Goal: Check status

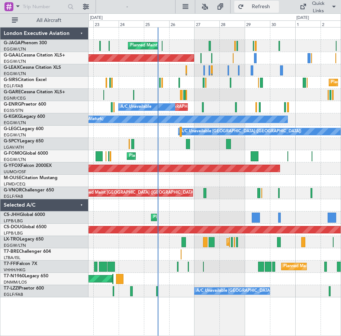
click at [259, 6] on span "Refresh" at bounding box center [260, 6] width 31 height 5
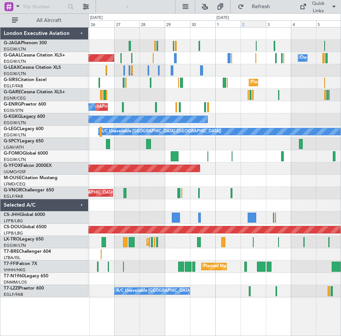
drag, startPoint x: 194, startPoint y: 12, endPoint x: 258, endPoint y: 26, distance: 64.9
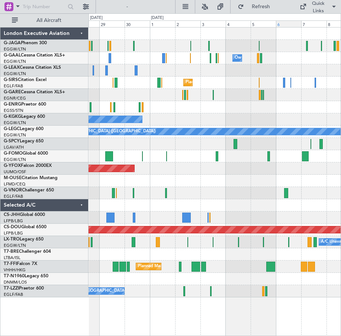
drag, startPoint x: 192, startPoint y: 16, endPoint x: 288, endPoint y: 22, distance: 96.8
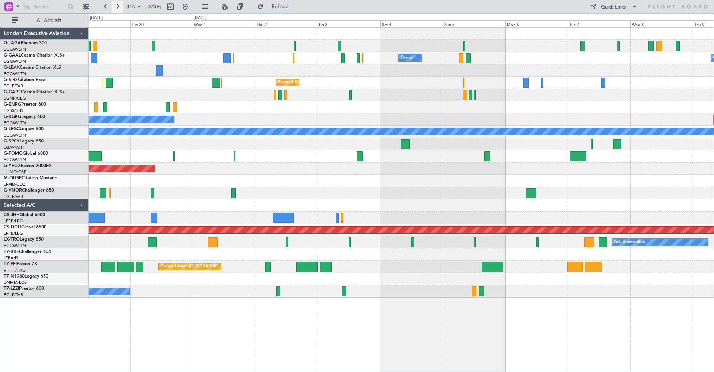
click at [116, 6] on button at bounding box center [117, 7] width 12 height 12
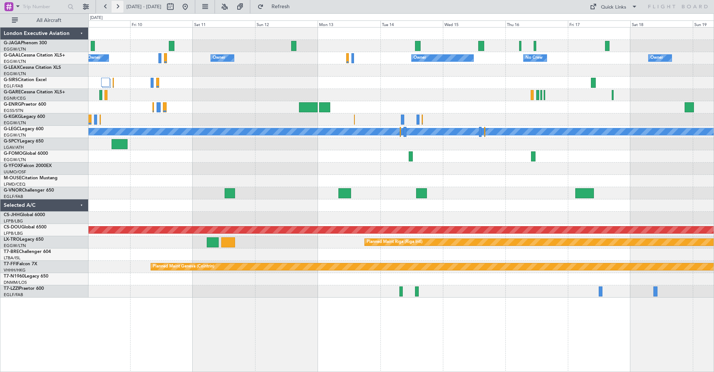
click at [119, 7] on button at bounding box center [117, 7] width 12 height 12
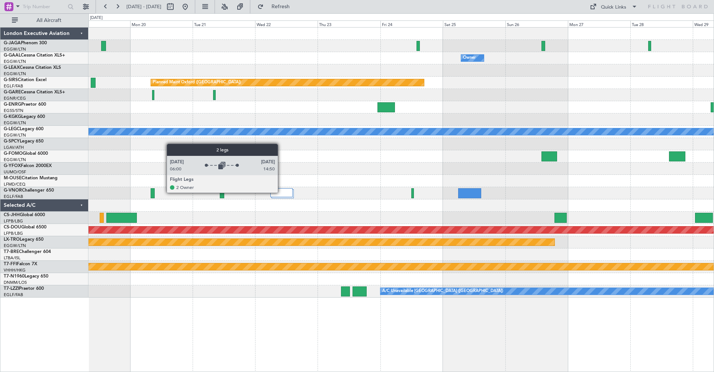
click at [281, 192] on div at bounding box center [281, 192] width 22 height 9
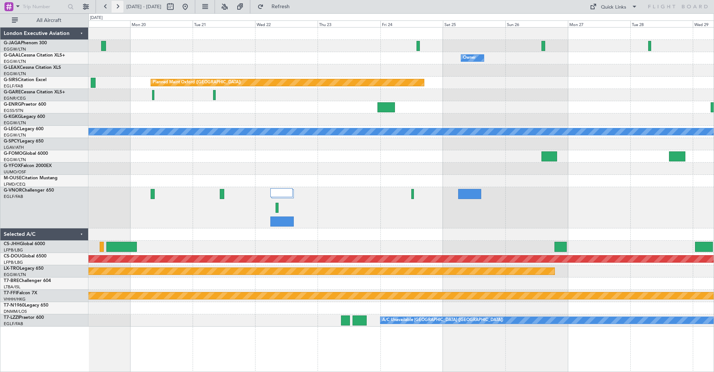
click at [117, 6] on button at bounding box center [117, 7] width 12 height 12
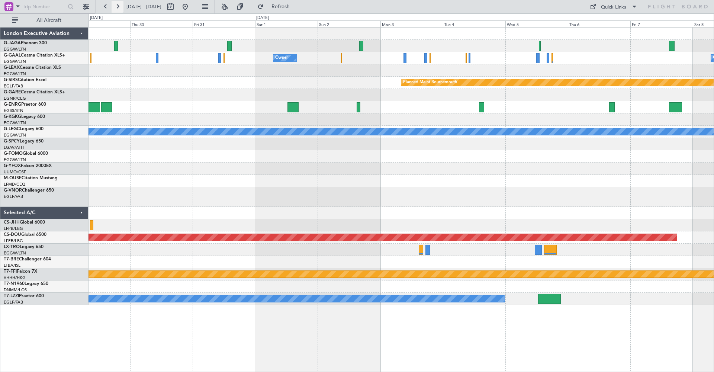
click at [117, 6] on button at bounding box center [117, 7] width 12 height 12
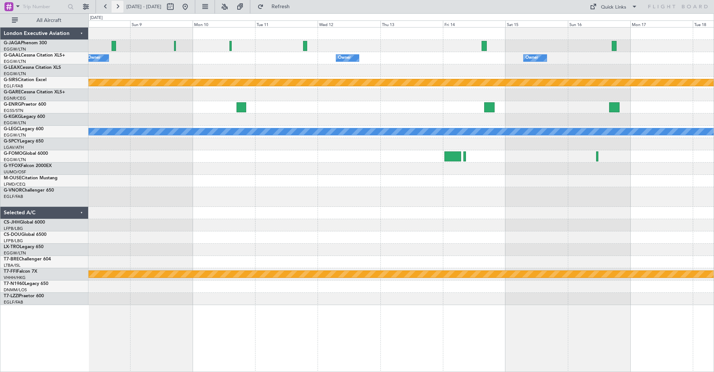
click at [117, 6] on button at bounding box center [117, 7] width 12 height 12
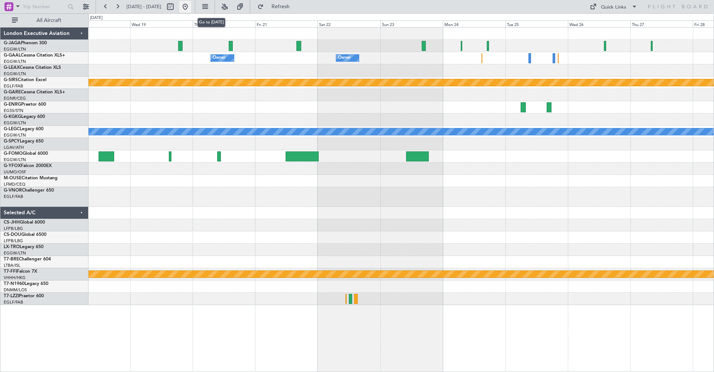
click at [191, 4] on button at bounding box center [185, 7] width 12 height 12
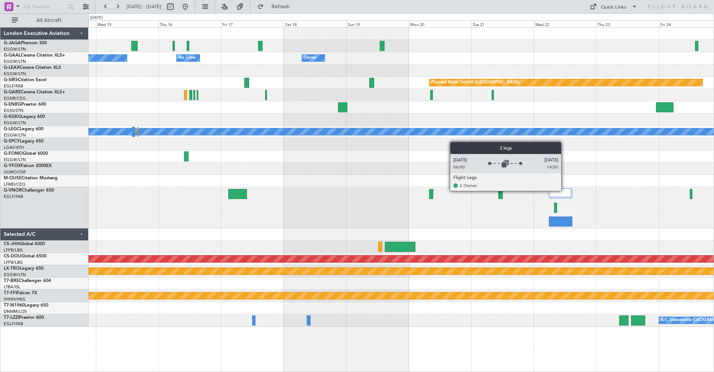
click at [340, 190] on div at bounding box center [560, 192] width 22 height 9
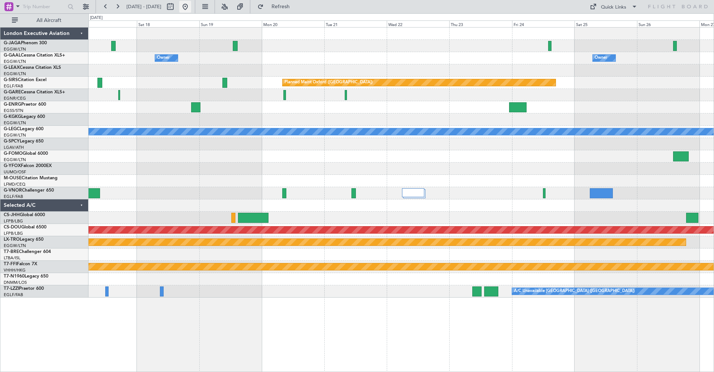
click at [191, 7] on button at bounding box center [185, 7] width 12 height 12
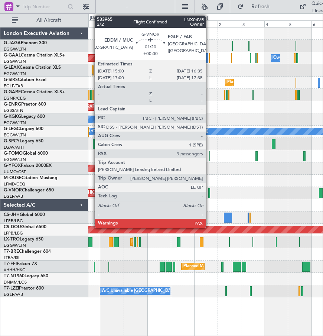
click at [209, 193] on div at bounding box center [209, 193] width 2 height 10
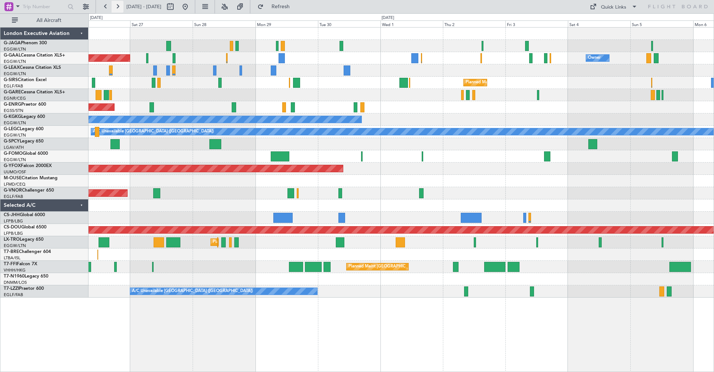
click at [119, 7] on button at bounding box center [117, 7] width 12 height 12
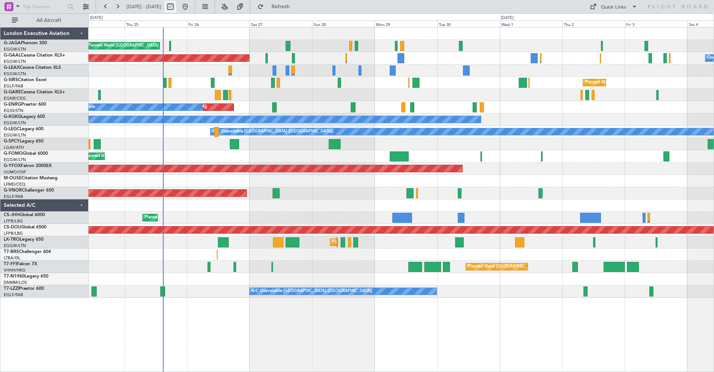
click at [176, 6] on button at bounding box center [170, 7] width 12 height 12
select select "9"
select select "2025"
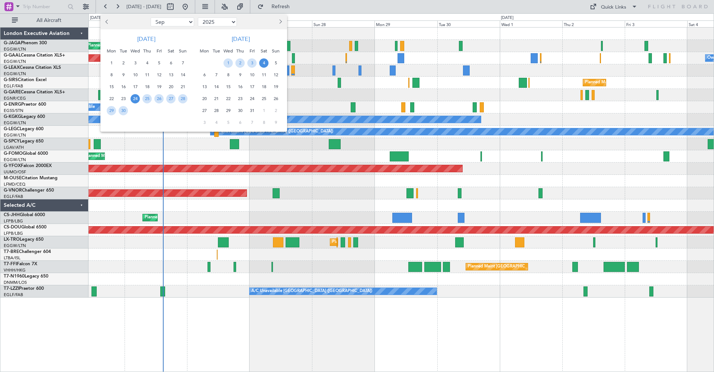
click at [134, 95] on span "24" at bounding box center [134, 98] width 9 height 9
click at [229, 73] on span "8" at bounding box center [227, 74] width 9 height 9
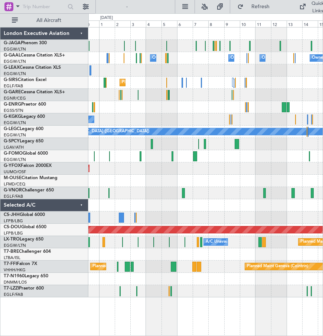
drag, startPoint x: 194, startPoint y: 16, endPoint x: 338, endPoint y: 14, distance: 144.6
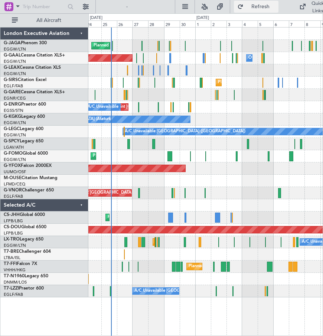
click at [251, 5] on span "Refresh" at bounding box center [260, 6] width 31 height 5
